Goal: Transaction & Acquisition: Subscribe to service/newsletter

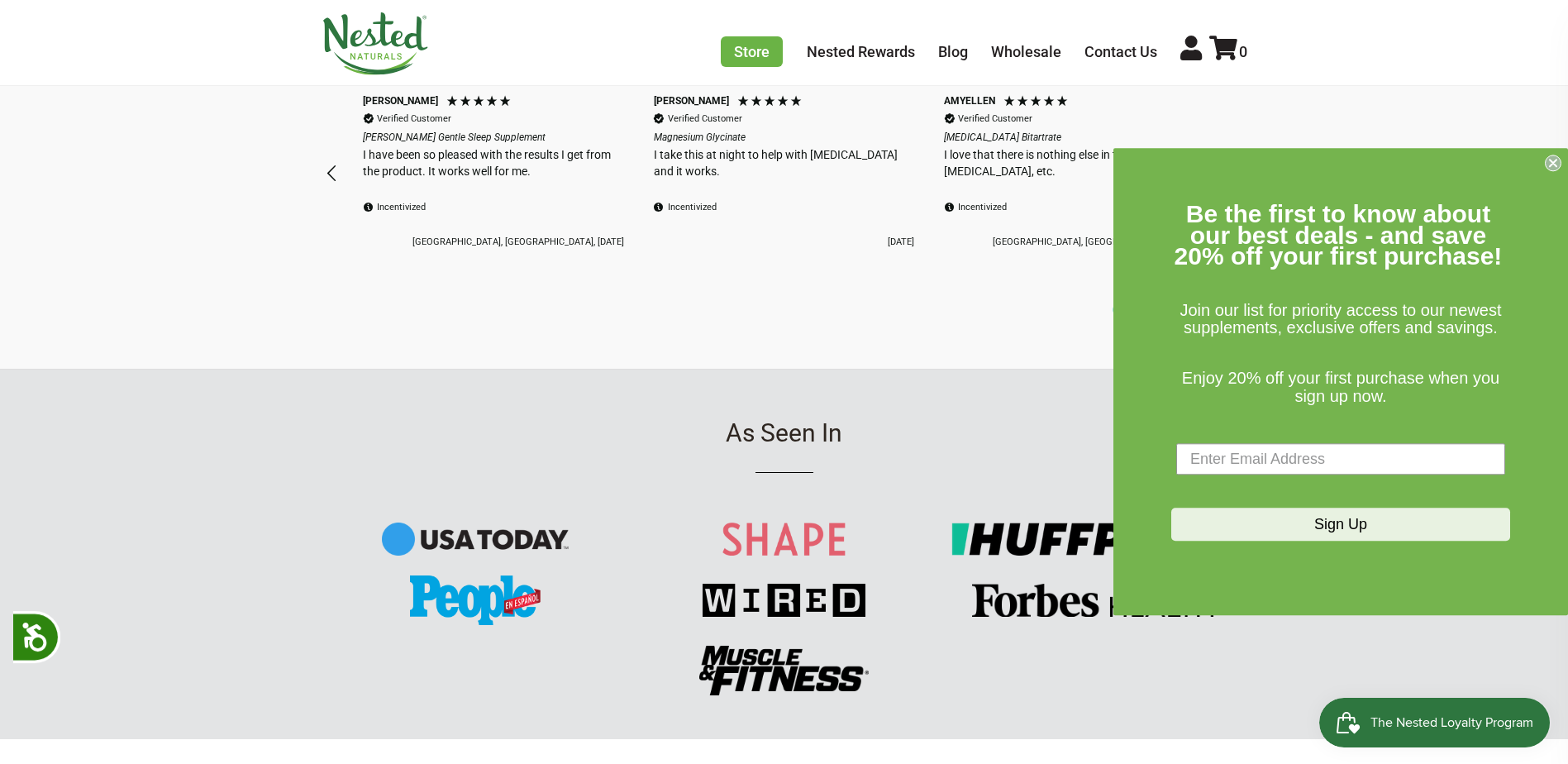
scroll to position [1405, 0]
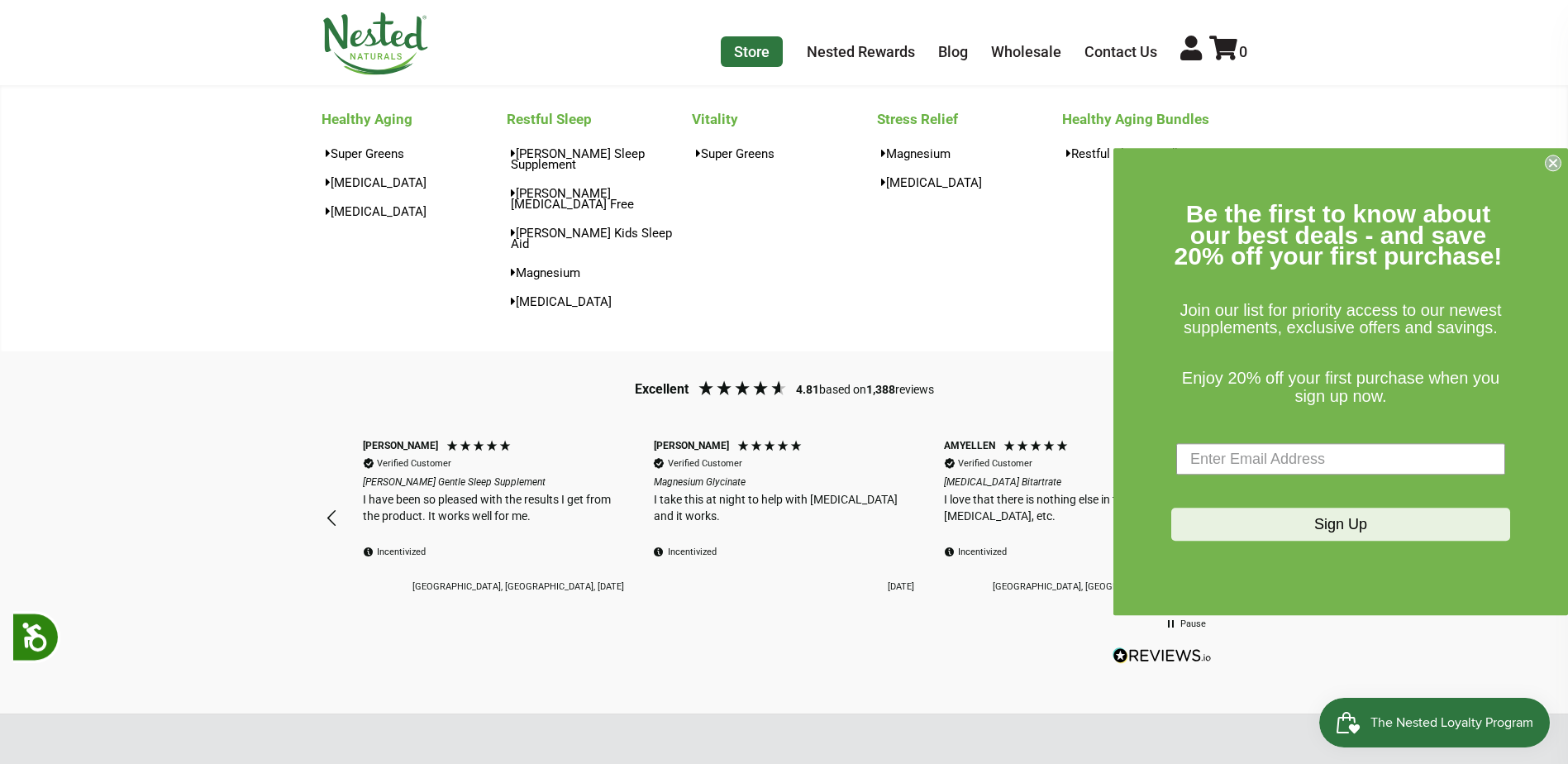
click at [745, 49] on link "Store" at bounding box center [752, 51] width 62 height 31
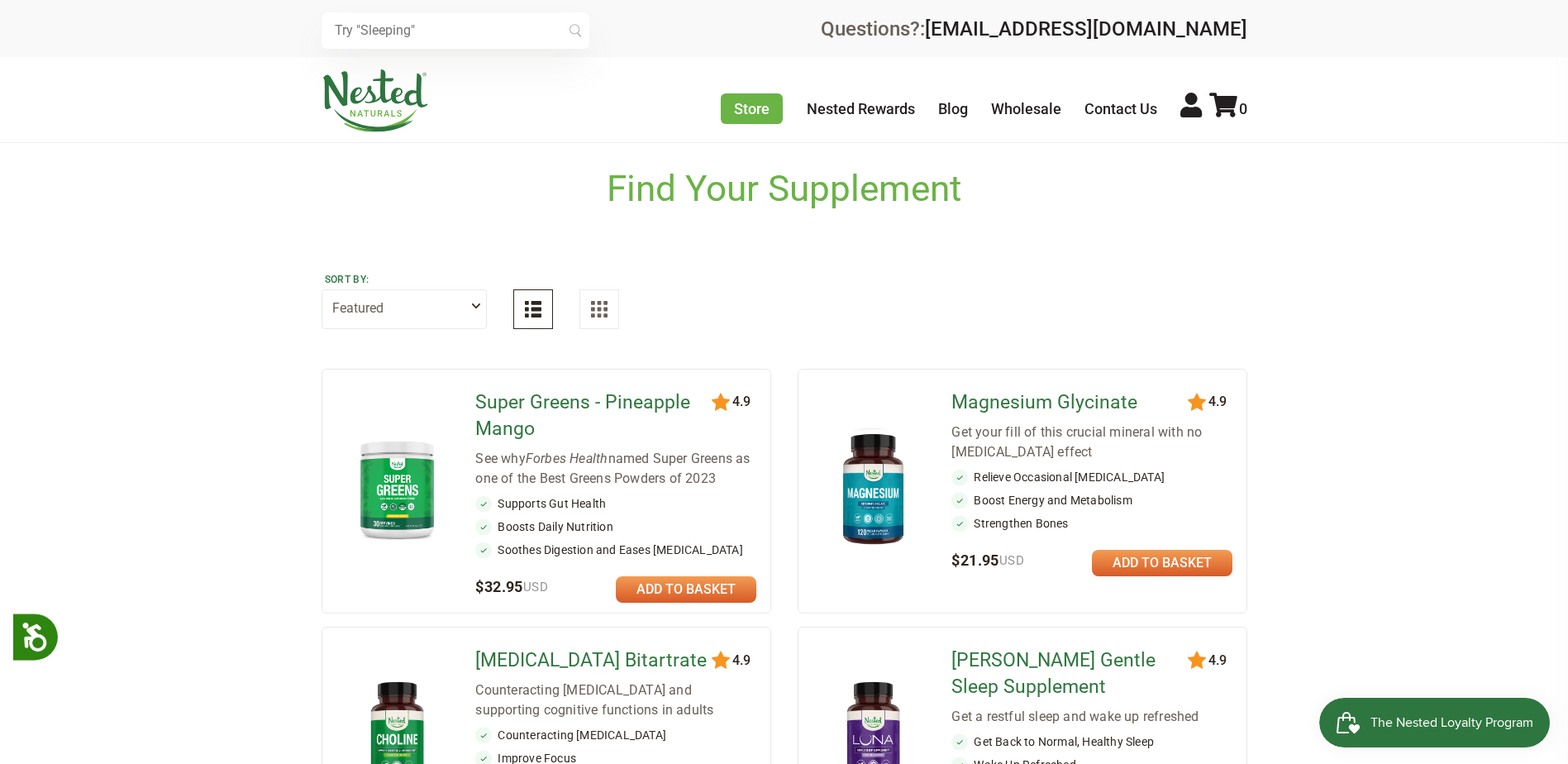
click at [1020, 400] on link "Magnesium Glycinate" at bounding box center [1070, 402] width 239 height 26
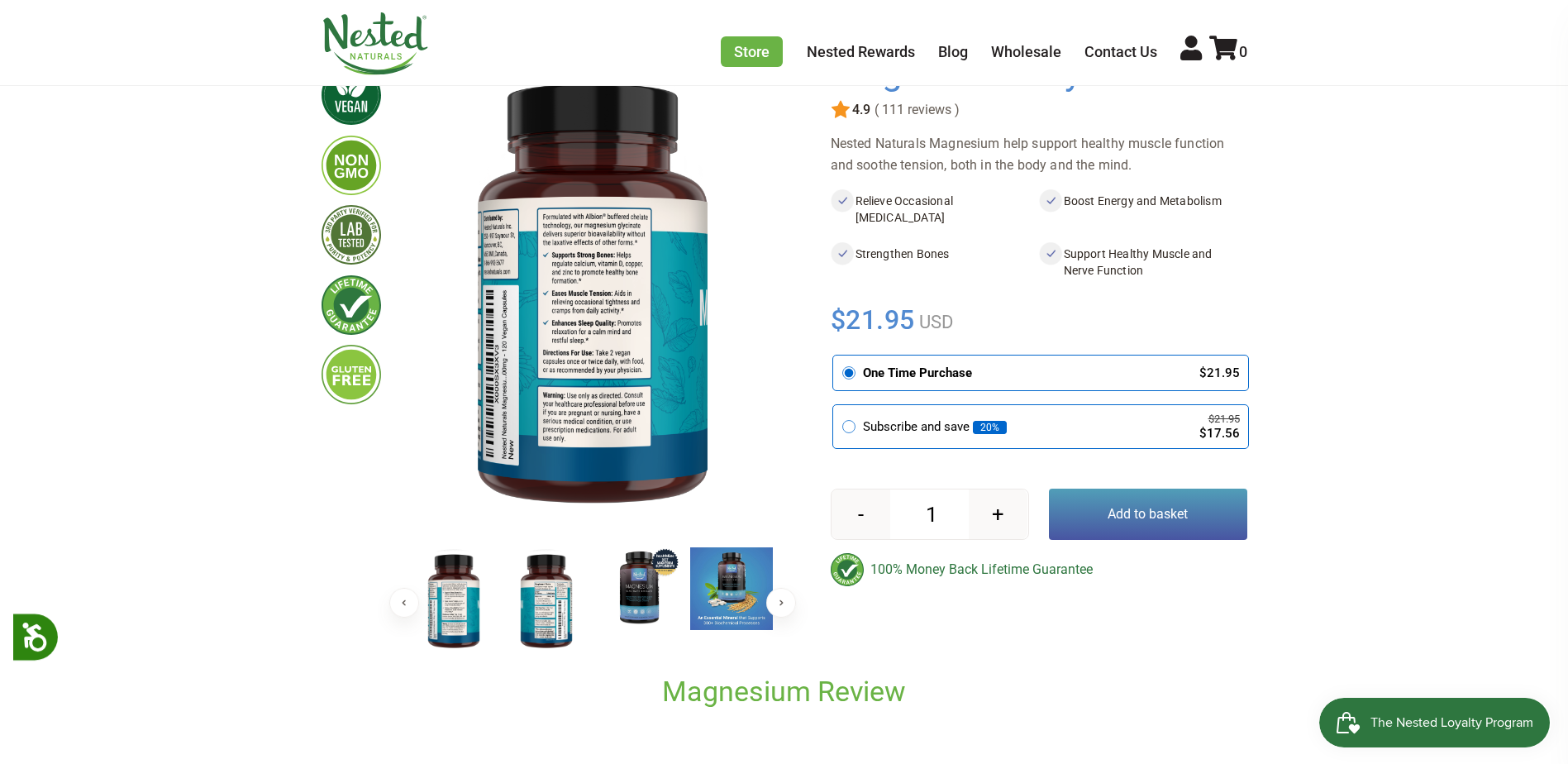
scroll to position [166, 0]
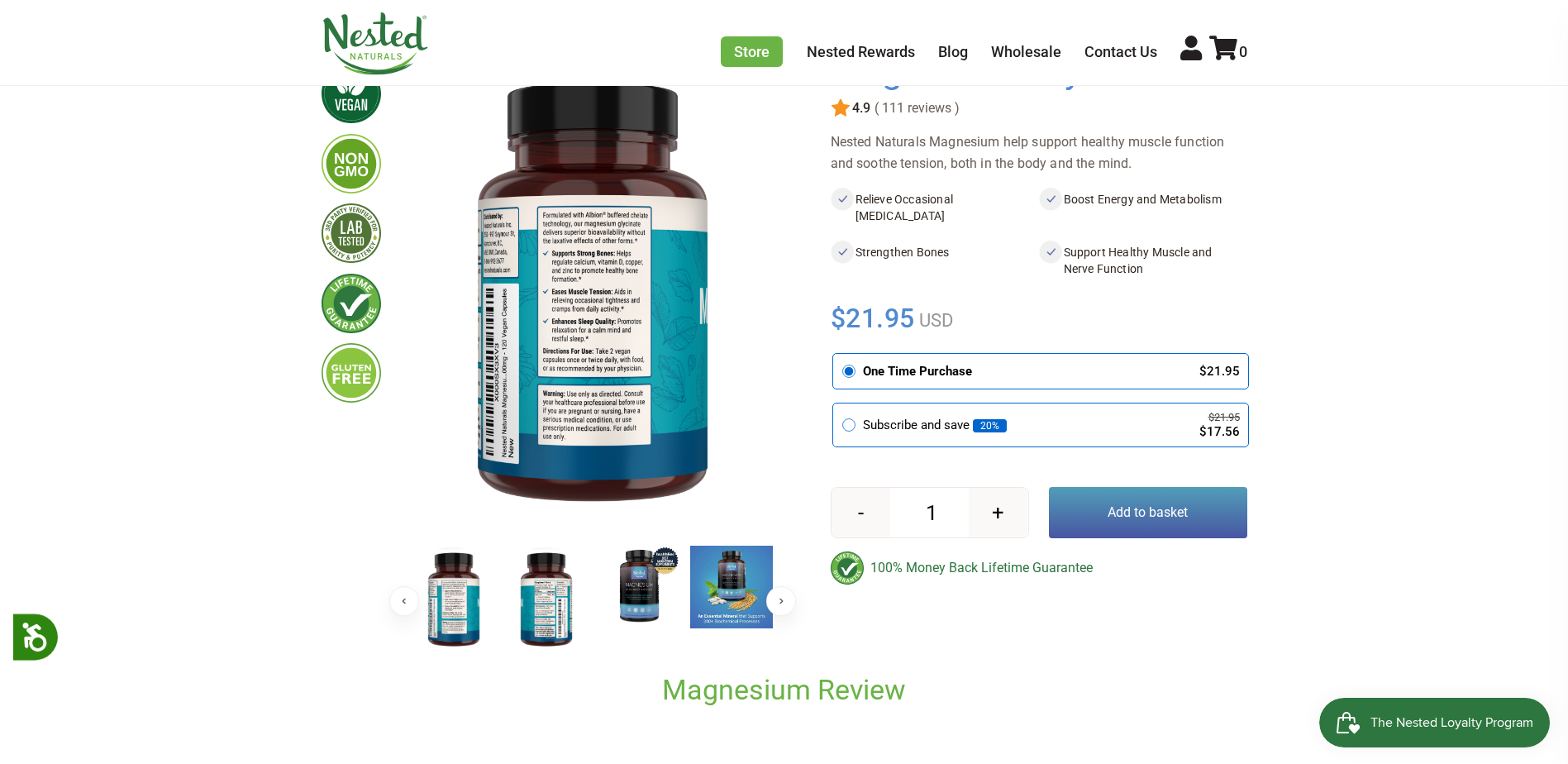
click at [536, 603] on img at bounding box center [546, 598] width 83 height 107
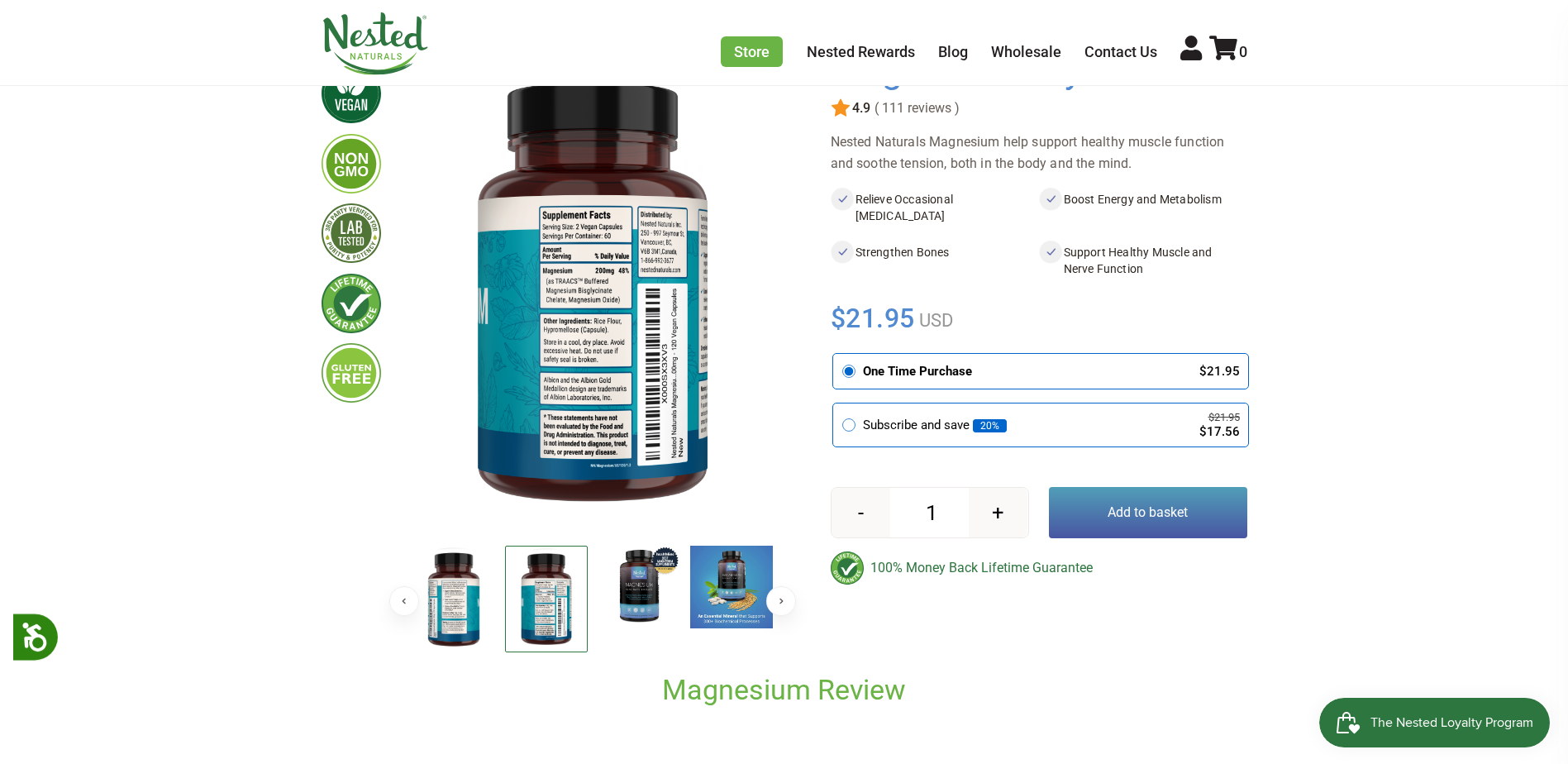
scroll to position [0, 0]
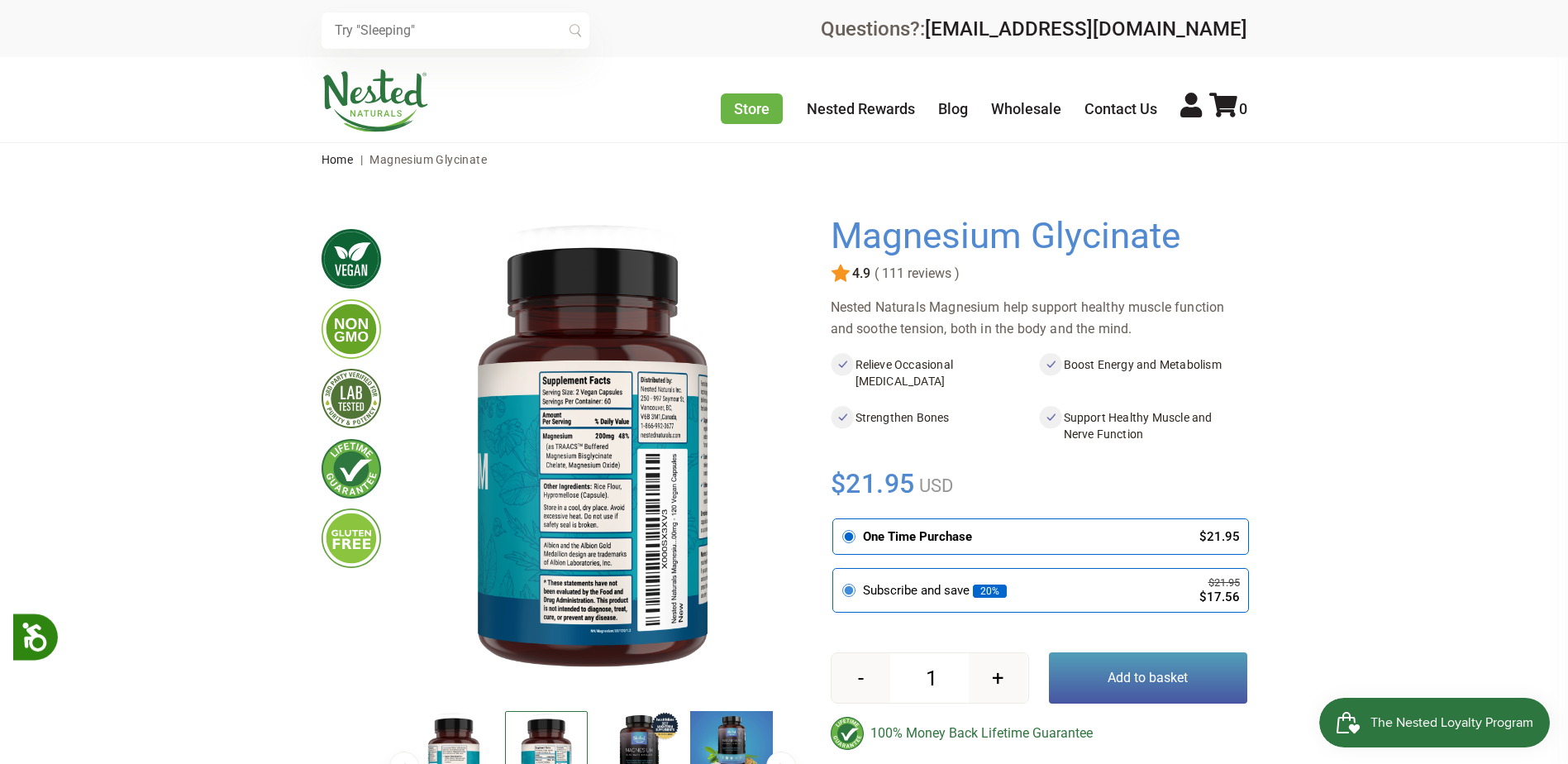
click at [906, 594] on div "Subscribe and save 20%" at bounding box center [1018, 590] width 312 height 19
click at [838, 571] on input "radio" at bounding box center [838, 571] width 0 height 0
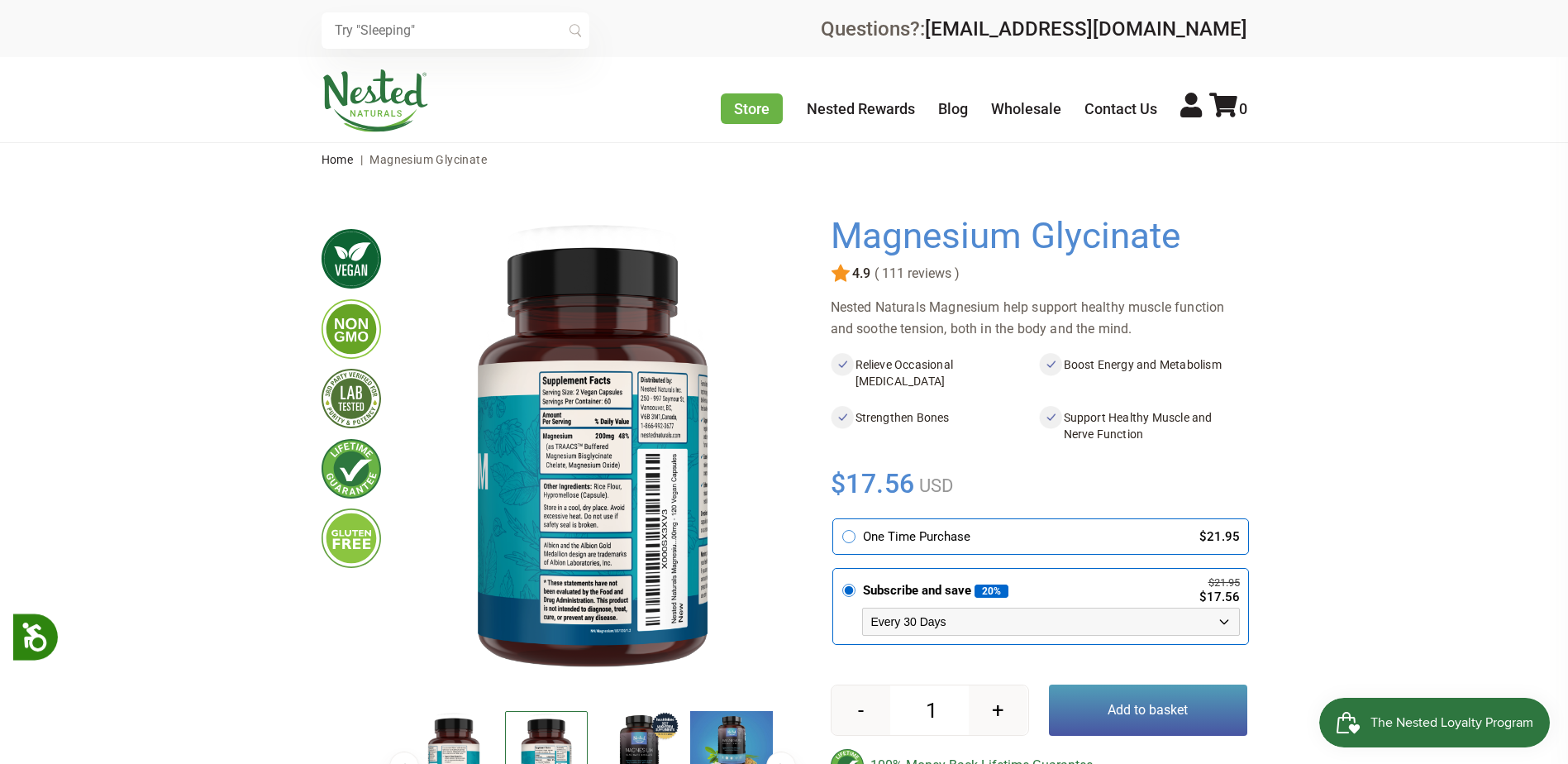
click at [980, 623] on select "Every 30 Days Every 60 Days Every 90 Days" at bounding box center [1051, 622] width 378 height 28
click at [862, 608] on select "Every 30 Days Every 60 Days Every 90 Days" at bounding box center [1051, 622] width 378 height 28
click at [455, 744] on img at bounding box center [453, 764] width 83 height 107
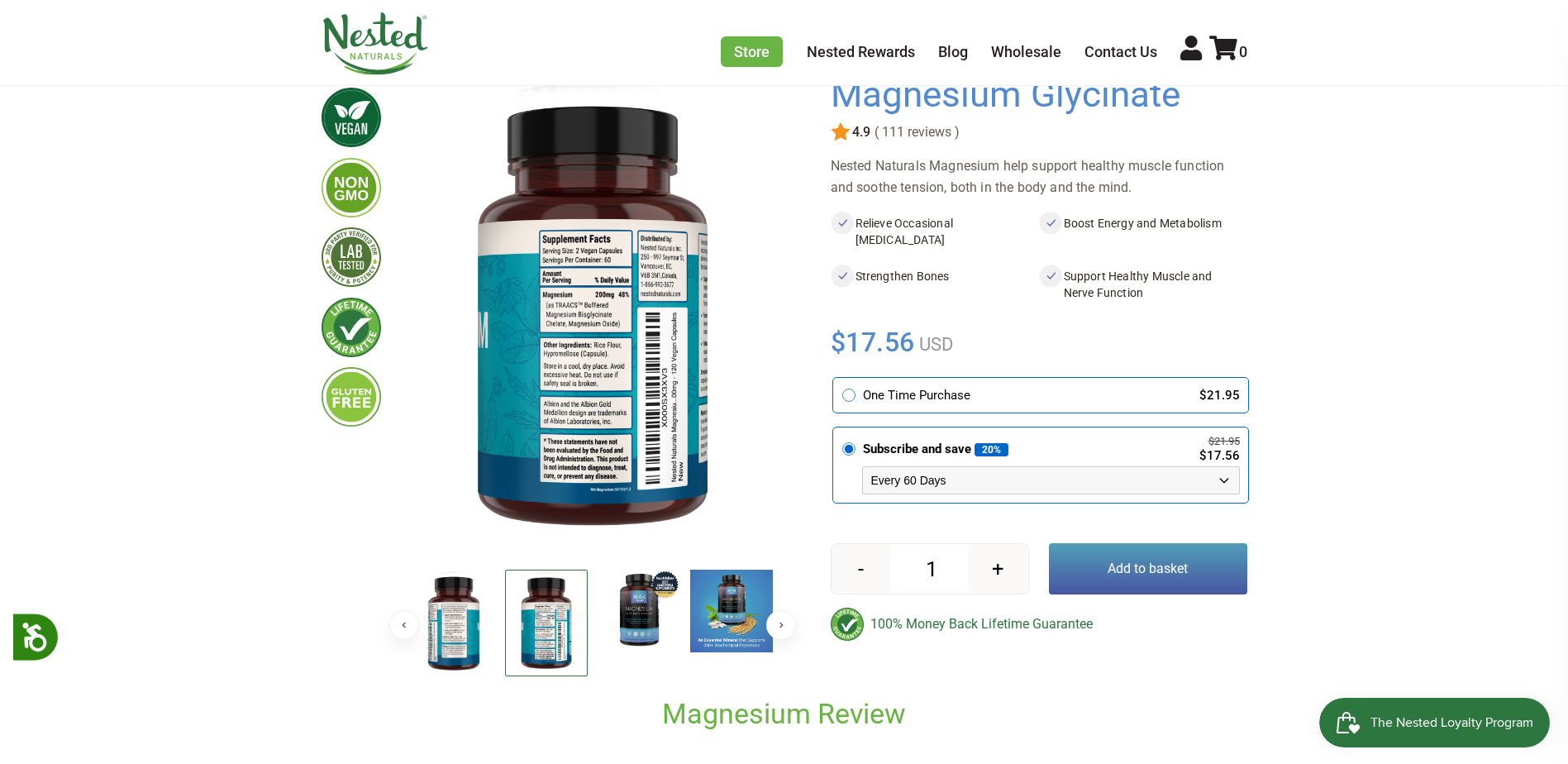
scroll to position [166, 0]
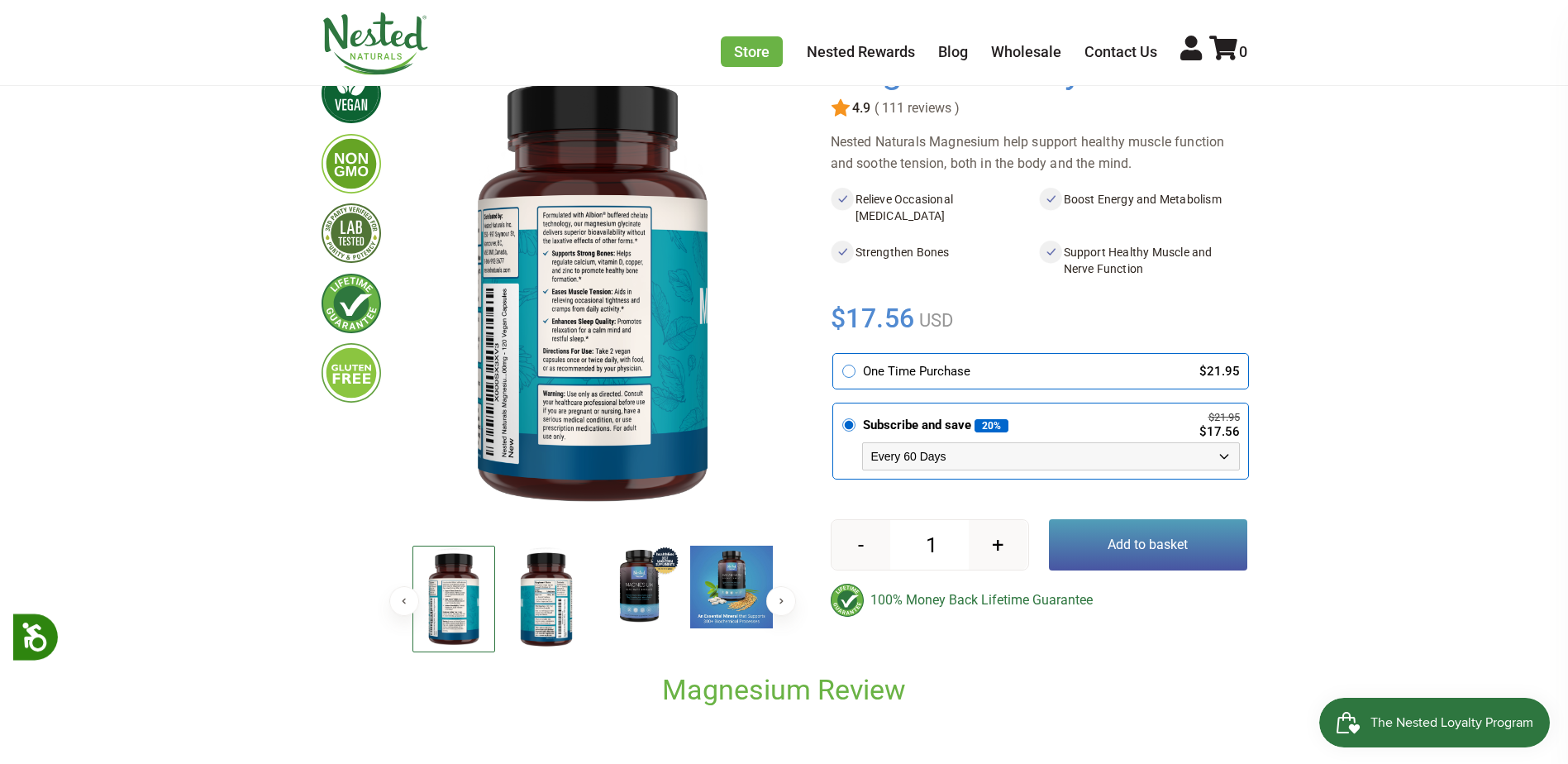
click at [434, 613] on img at bounding box center [453, 598] width 83 height 107
click at [639, 596] on img at bounding box center [638, 586] width 83 height 83
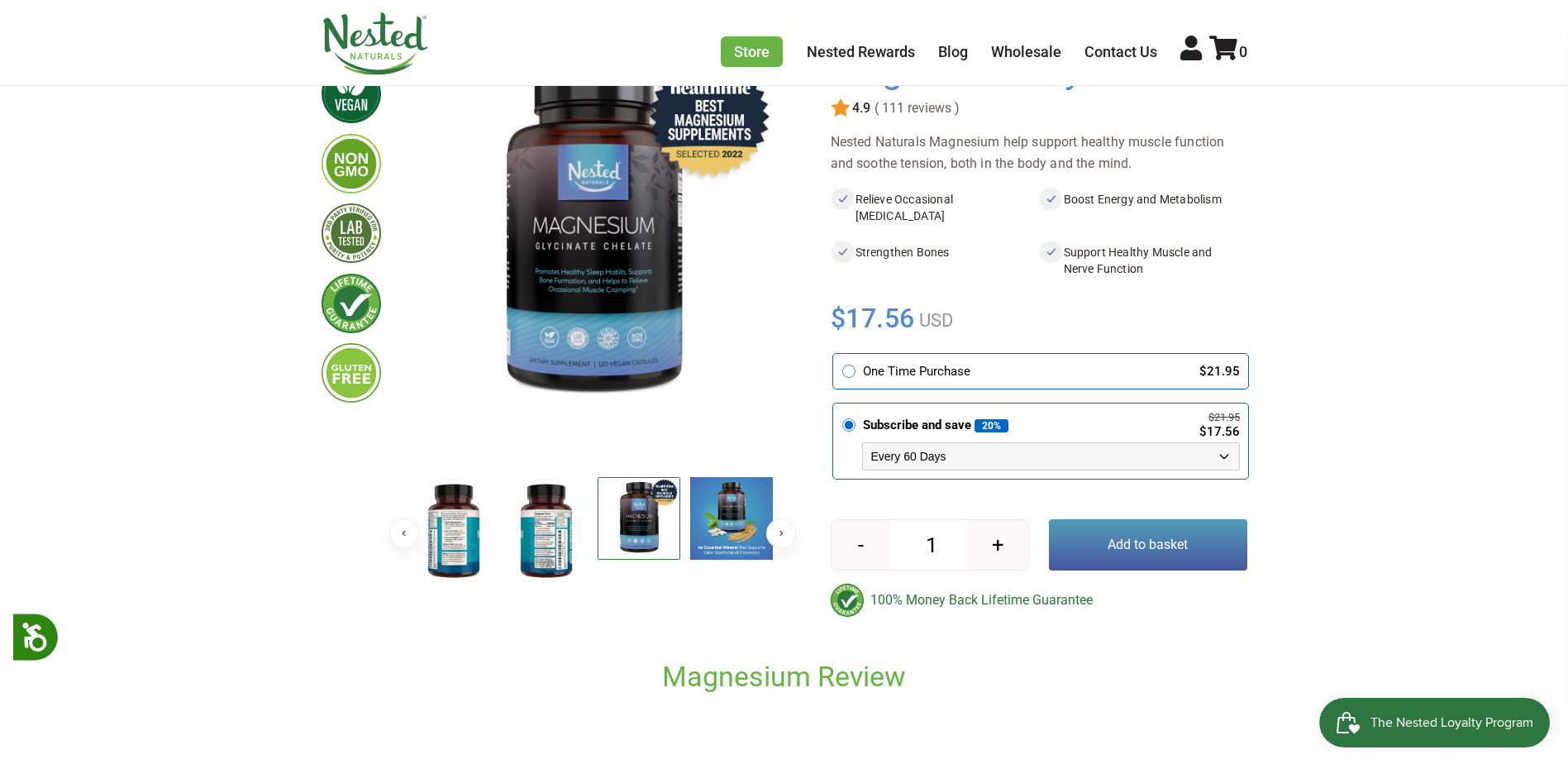
click at [894, 455] on select "Every 30 Days Every 60 Days Every 90 Days" at bounding box center [1051, 456] width 378 height 28
select select "1129906255"
click at [862, 442] on select "Every 30 Days Every 60 Days Every 90 Days" at bounding box center [1051, 456] width 378 height 28
click at [720, 533] on img at bounding box center [731, 518] width 83 height 83
